Goal: Find specific page/section: Find specific page/section

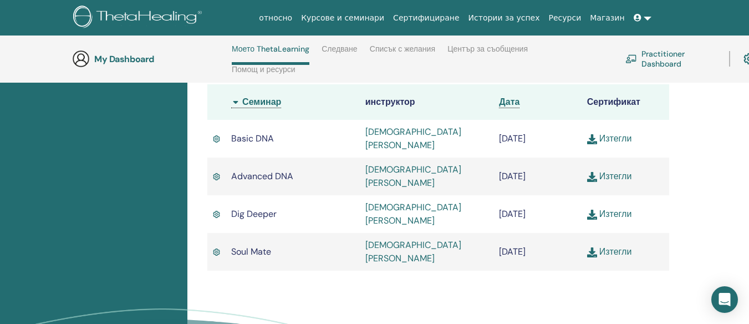
scroll to position [380, 0]
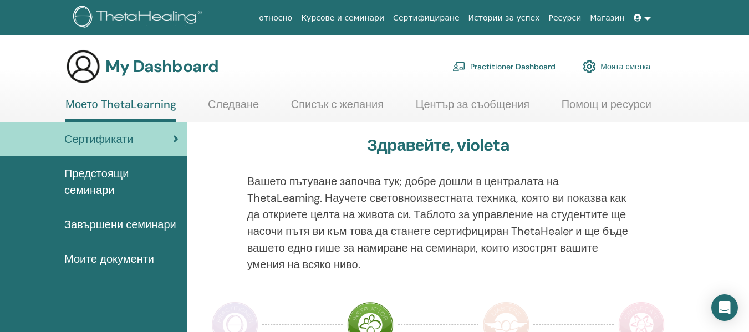
click at [148, 136] on div "Сертификати" at bounding box center [94, 139] width 170 height 17
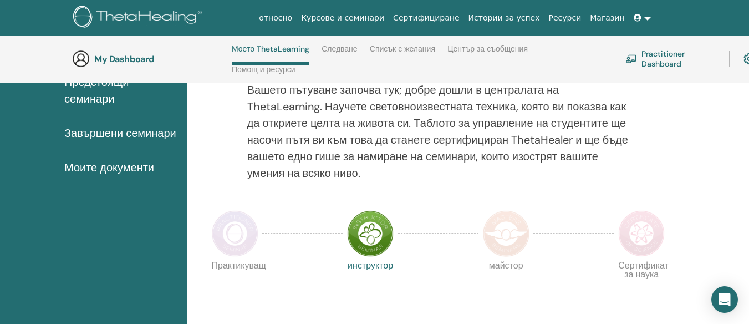
scroll to position [158, 0]
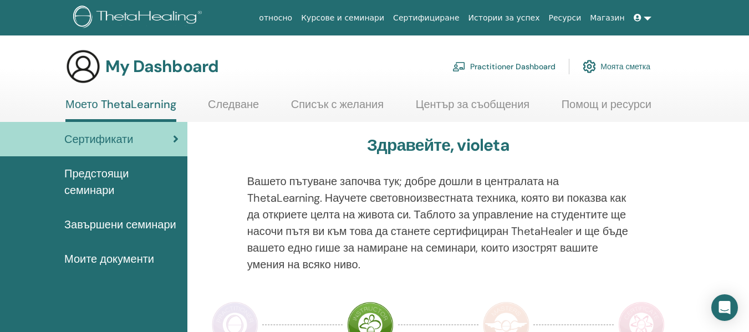
drag, startPoint x: 151, startPoint y: 223, endPoint x: 186, endPoint y: 204, distance: 40.4
click at [151, 223] on span "Завършени семинари" at bounding box center [120, 224] width 112 height 17
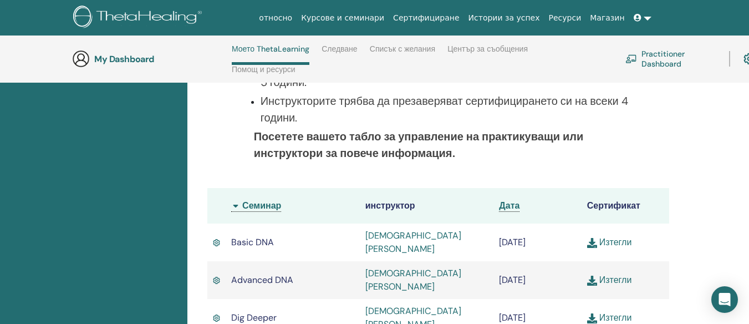
scroll to position [380, 0]
